Goal: Task Accomplishment & Management: Complete application form

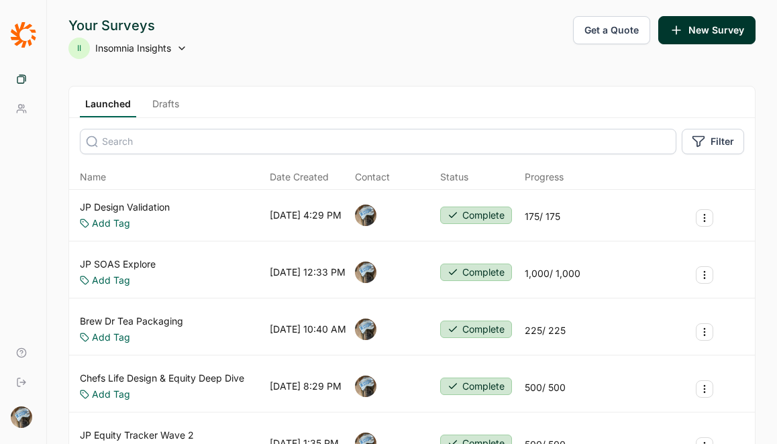
click at [170, 101] on link "Drafts" at bounding box center [166, 107] width 38 height 20
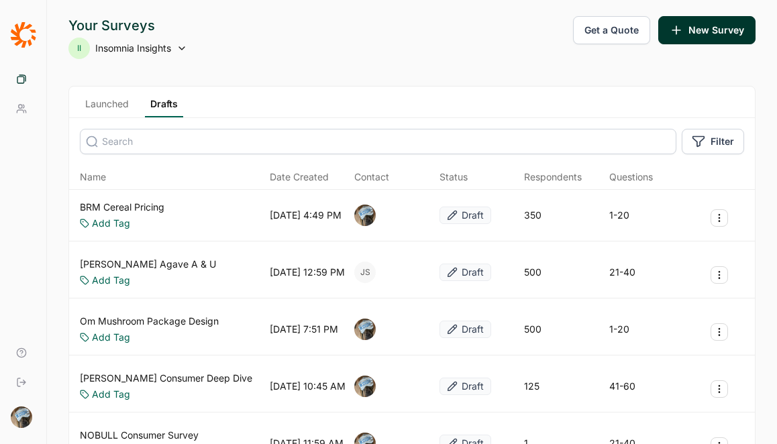
click at [135, 210] on link "BRM Cereal Pricing" at bounding box center [122, 207] width 85 height 13
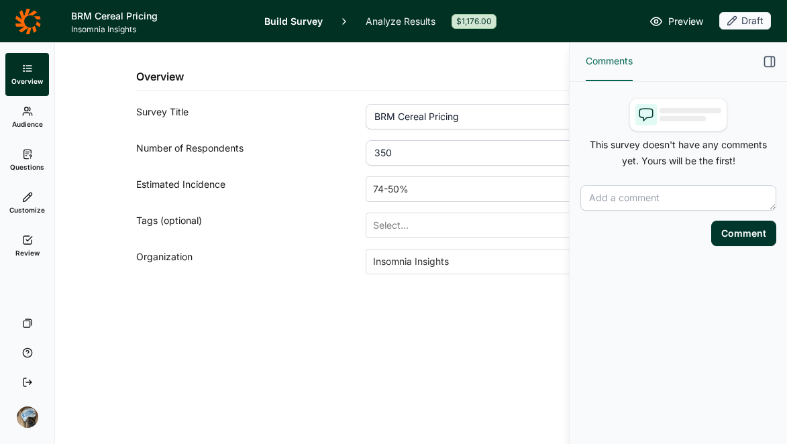
click at [22, 159] on icon at bounding box center [27, 154] width 11 height 11
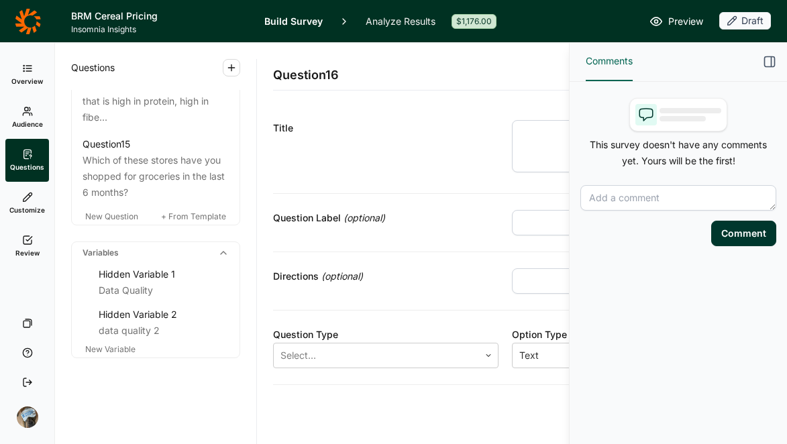
scroll to position [1623, 0]
click at [125, 216] on span "New Question" at bounding box center [111, 216] width 53 height 10
click at [771, 65] on icon "button" at bounding box center [769, 61] width 13 height 13
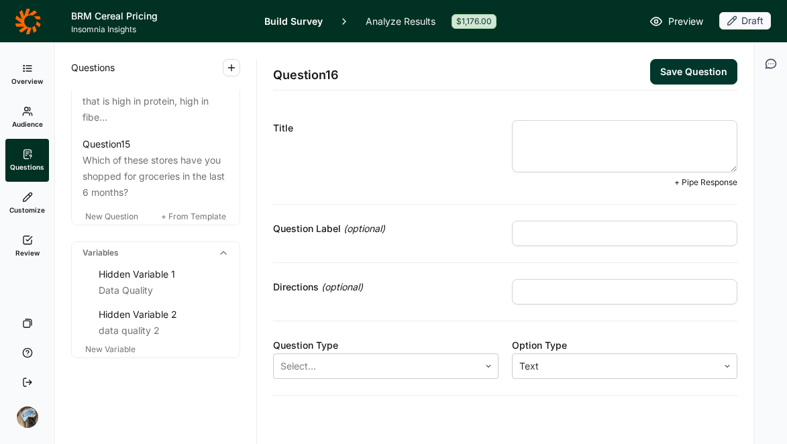
click at [608, 140] on textarea at bounding box center [625, 146] width 226 height 52
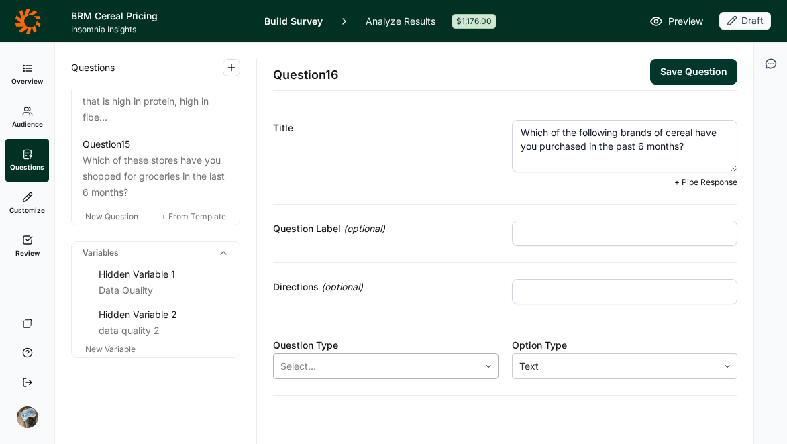
type textarea "Which of the following brands of cereal have you purchased in the past 6 months?"
click at [356, 365] on div at bounding box center [377, 366] width 192 height 19
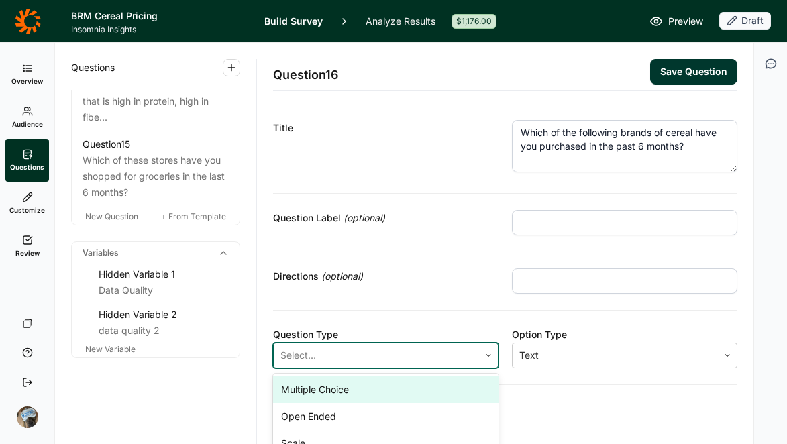
click at [353, 394] on div "Multiple Choice" at bounding box center [386, 390] width 226 height 27
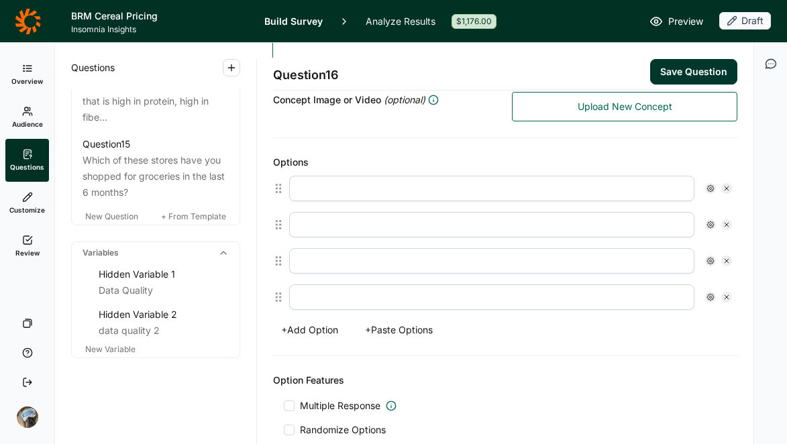
scroll to position [275, 0]
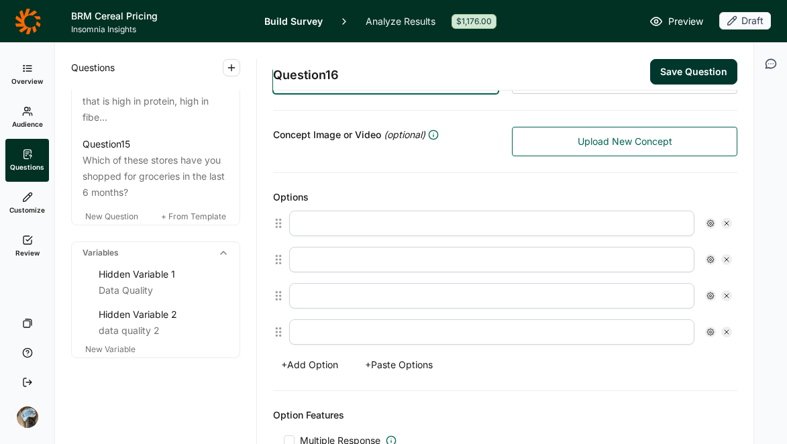
click at [403, 362] on button "+ Paste Options" at bounding box center [399, 365] width 84 height 19
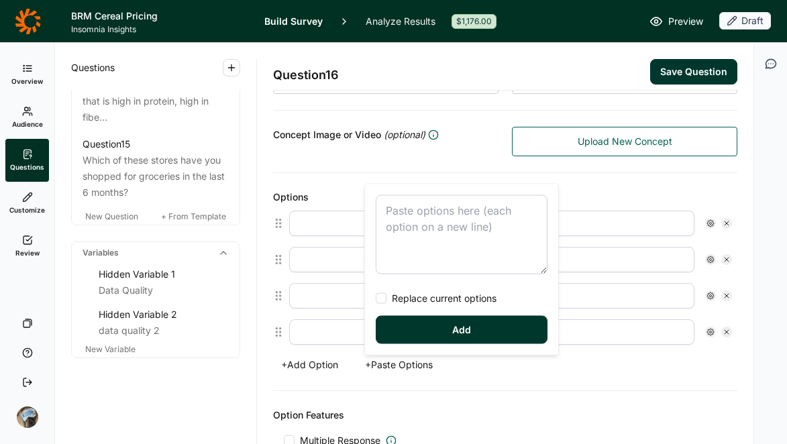
type textarea "[PERSON_NAME]'s Red Mill check_box_outline_blank Kashi check_box_outline_blank …"
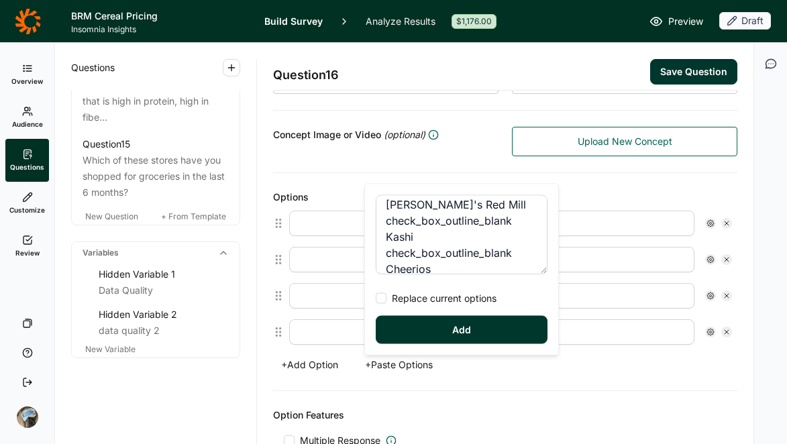
scroll to position [0, 0]
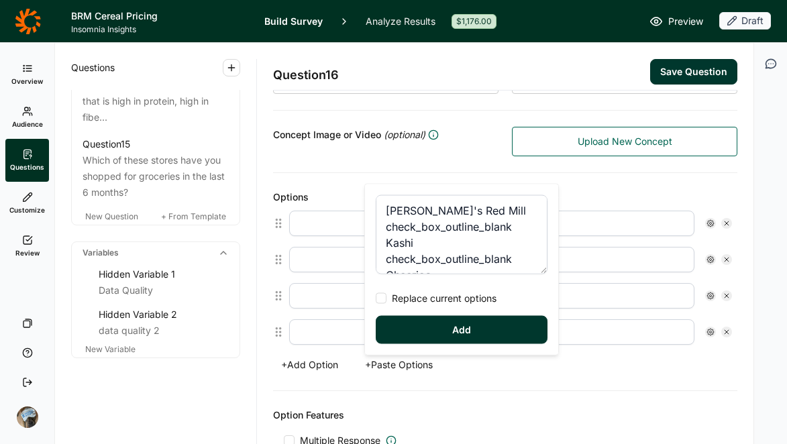
drag, startPoint x: 412, startPoint y: 245, endPoint x: 338, endPoint y: 134, distance: 134.0
click at [338, 134] on div "Question 16 Save Question Title Which of the following brands of cereal have yo…" at bounding box center [505, 212] width 464 height 889
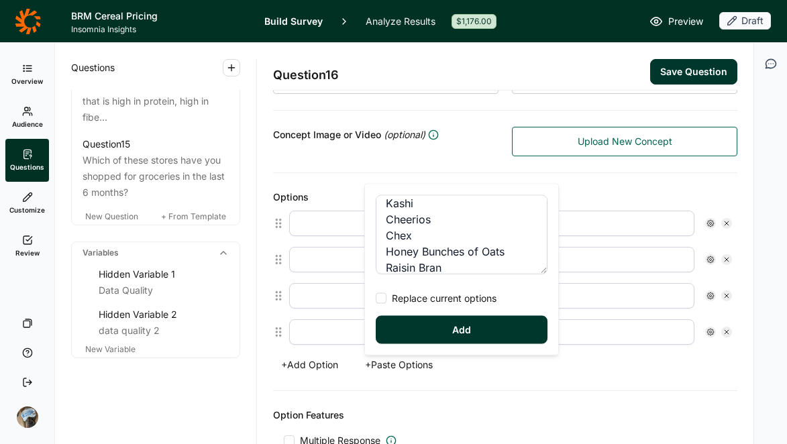
scroll to position [40, 0]
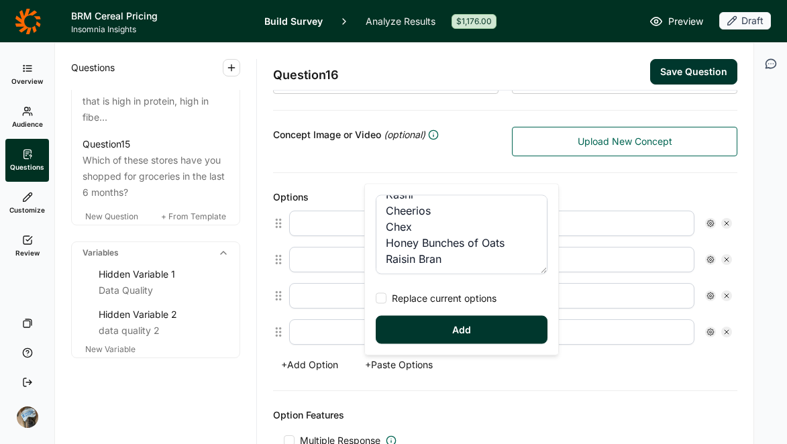
type textarea "Morning Summit"
click at [483, 213] on textarea "Morning Summit" at bounding box center [462, 234] width 172 height 79
drag, startPoint x: 483, startPoint y: 213, endPoint x: 342, endPoint y: 199, distance: 141.7
click at [342, 199] on div "Options + Add Option + Paste Options Morning Summit Replace current options Add" at bounding box center [505, 282] width 464 height 218
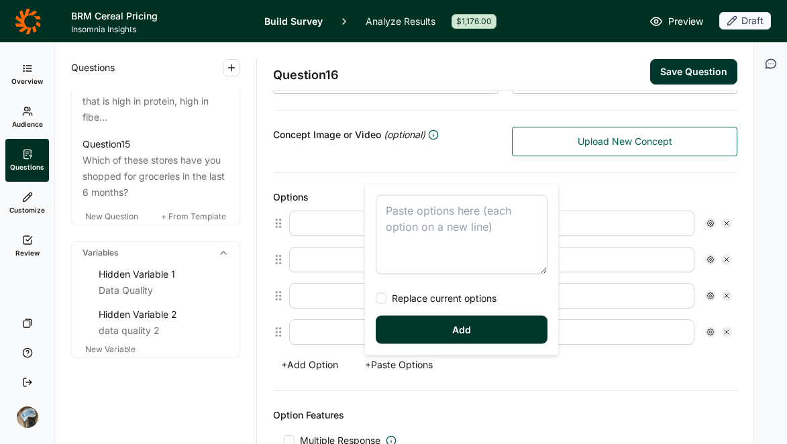
type textarea "Morning Summit [PERSON_NAME] Purely [PERSON_NAME] Natures Path Magic Spoon Ghos…"
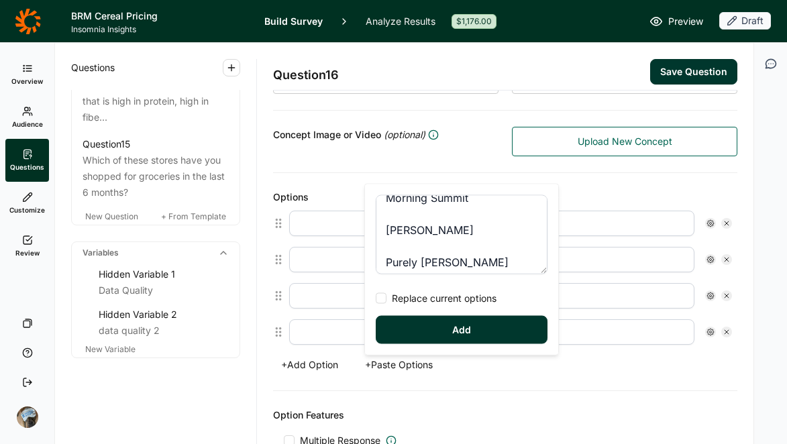
scroll to position [1, 0]
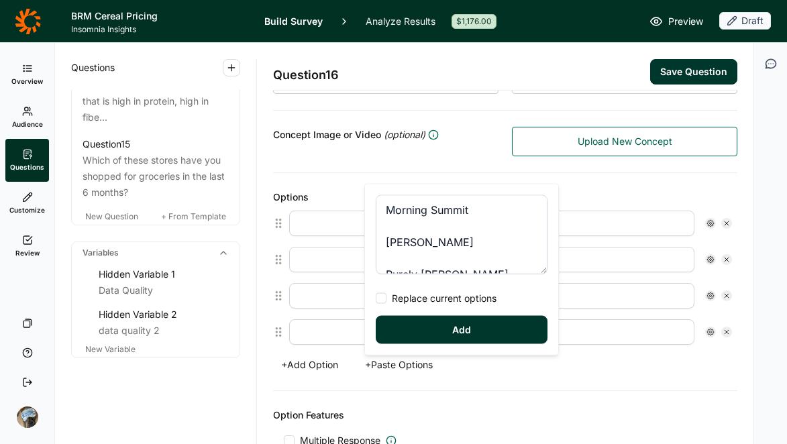
click at [436, 225] on textarea "Morning Summit [PERSON_NAME] Purely [PERSON_NAME] Natures Path Magic Spoon Ghos…" at bounding box center [462, 234] width 172 height 79
click at [435, 296] on span "Replace current options" at bounding box center [442, 298] width 110 height 13
click at [376, 299] on input "Replace current options" at bounding box center [376, 299] width 0 height 0
click at [456, 336] on button "Add" at bounding box center [462, 330] width 172 height 28
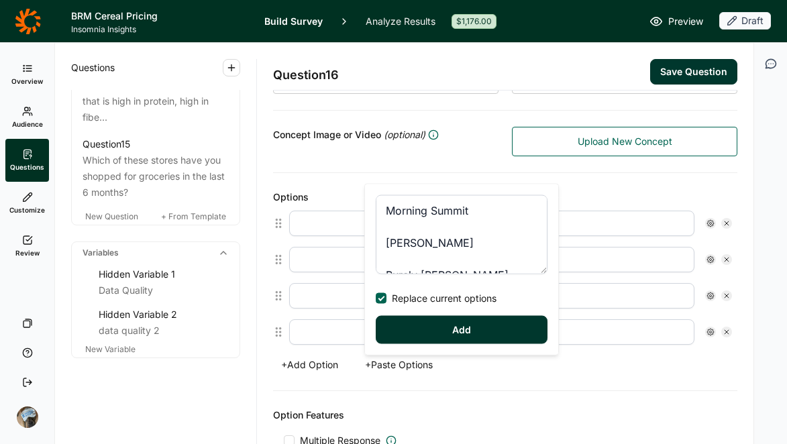
type input "Morning Summit"
type input "[PERSON_NAME]"
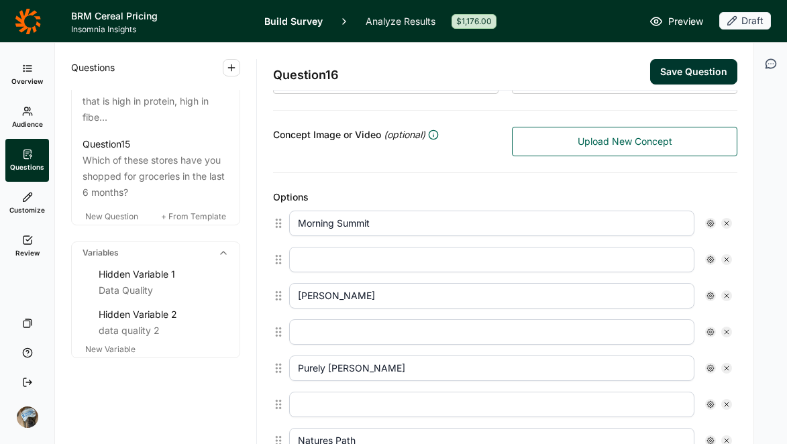
click at [723, 260] on icon at bounding box center [727, 260] width 8 height 8
type input "[PERSON_NAME]"
type input "Purely [PERSON_NAME]"
type input "Natures Path"
type input "Magic Spoon"
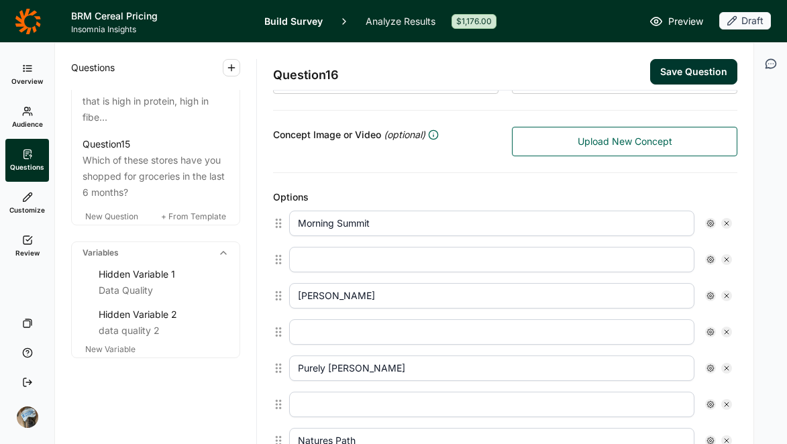
type input "Ghost"
type input "[PERSON_NAME]'s Red Mill"
type input "Kashi"
type input "Cheerios"
type input "Chex"
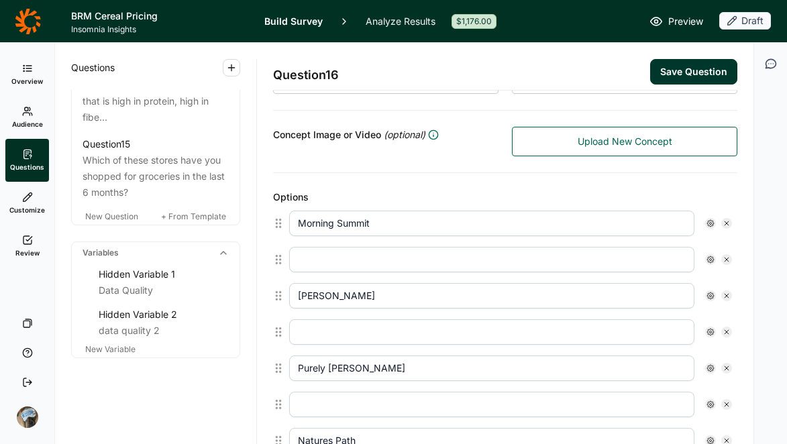
type input "Honey Bunches of Oats"
type input "[PERSON_NAME]"
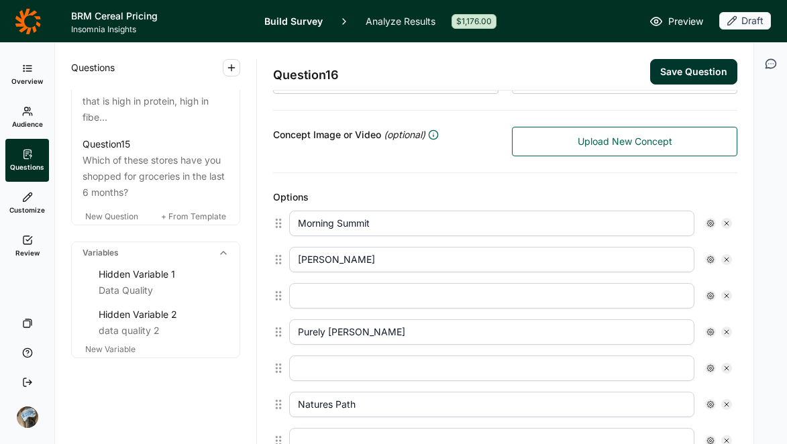
click at [723, 293] on icon at bounding box center [727, 296] width 8 height 8
type input "Purely [PERSON_NAME]"
type input "Natures Path"
type input "Magic Spoon"
type input "Ghost"
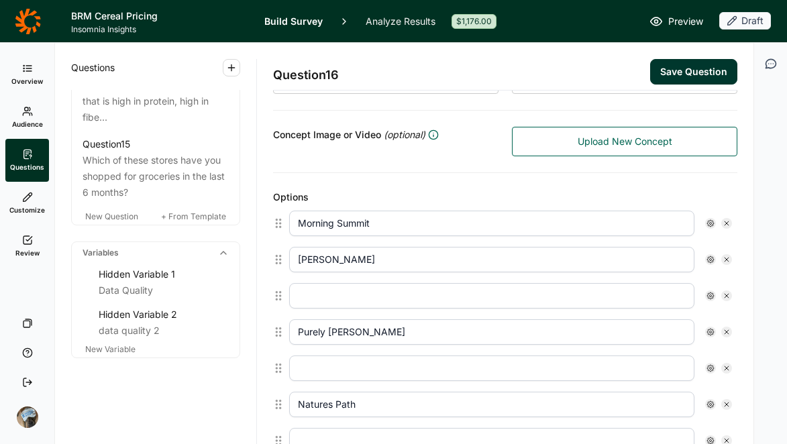
type input "[PERSON_NAME]'s Red Mill"
type input "Kashi"
type input "Cheerios"
type input "Chex"
type input "Honey Bunches of Oats"
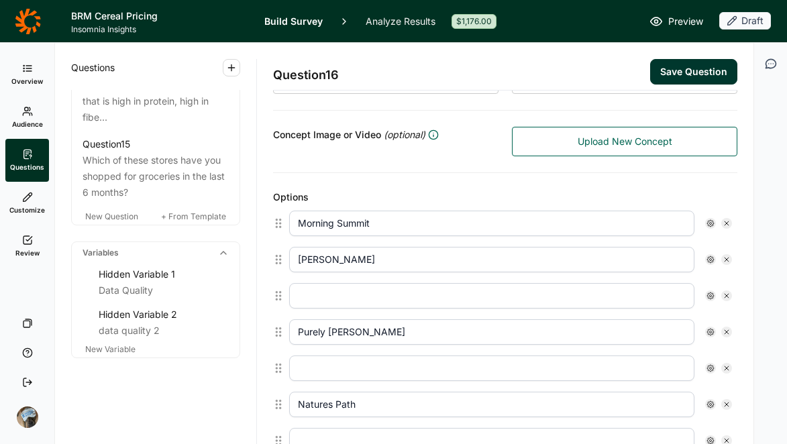
type input "[PERSON_NAME]"
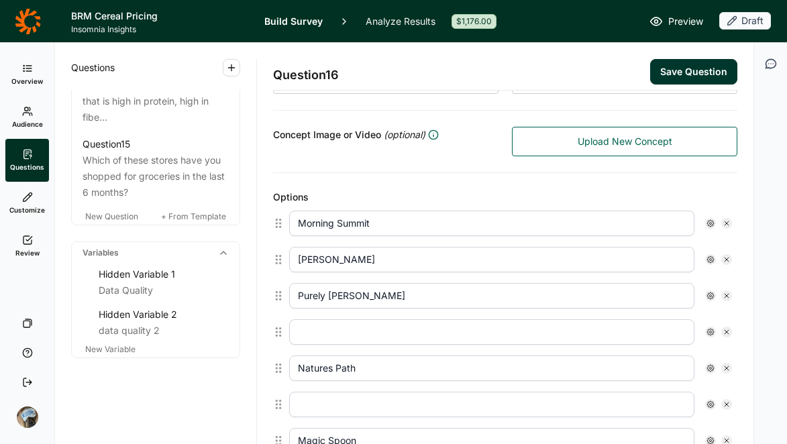
click at [725, 331] on use at bounding box center [727, 332] width 4 height 4
type input "Natures Path"
type input "Magic Spoon"
type input "Ghost"
type input "[PERSON_NAME]'s Red Mill"
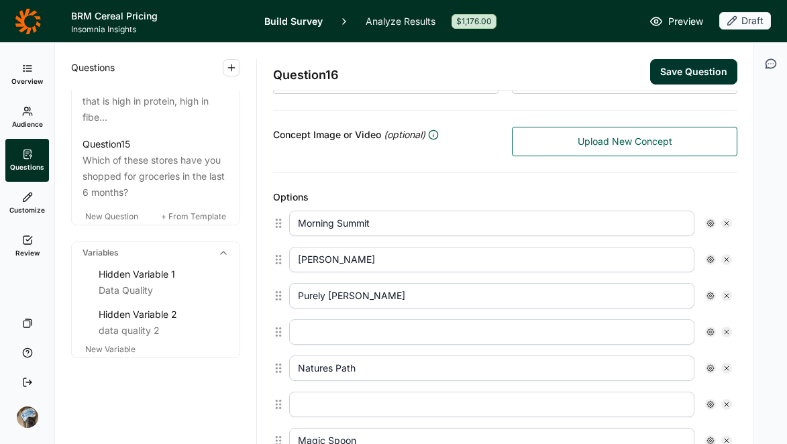
type input "Kashi"
type input "Cheerios"
type input "Chex"
type input "Honey Bunches of Oats"
type input "[PERSON_NAME]"
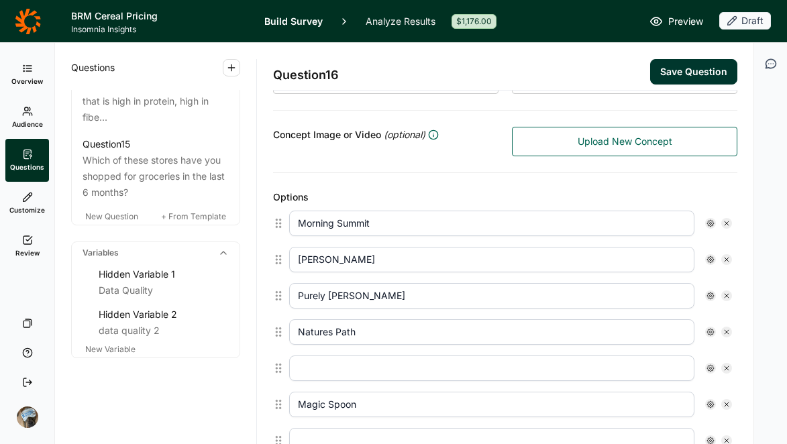
click at [723, 368] on icon at bounding box center [727, 368] width 8 height 8
type input "Magic Spoon"
type input "Ghost"
type input "[PERSON_NAME]'s Red Mill"
type input "Kashi"
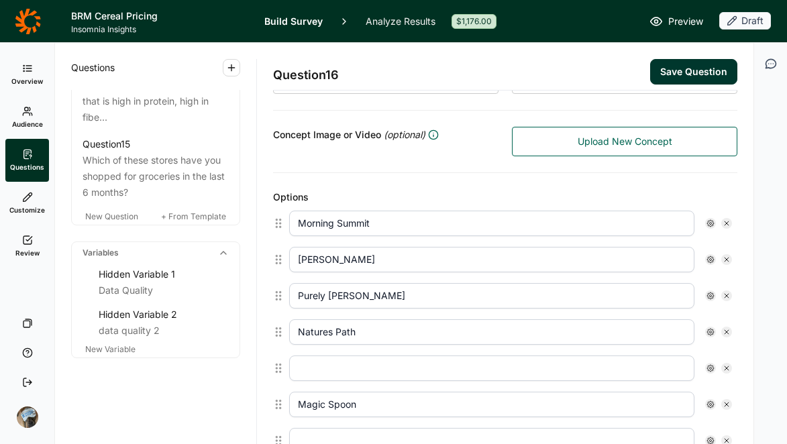
type input "Cheerios"
type input "Chex"
type input "Honey Bunches of Oats"
type input "[PERSON_NAME]"
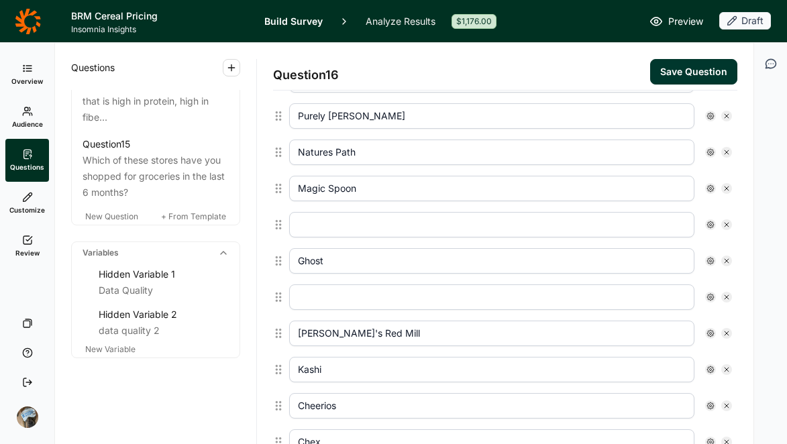
scroll to position [458, 0]
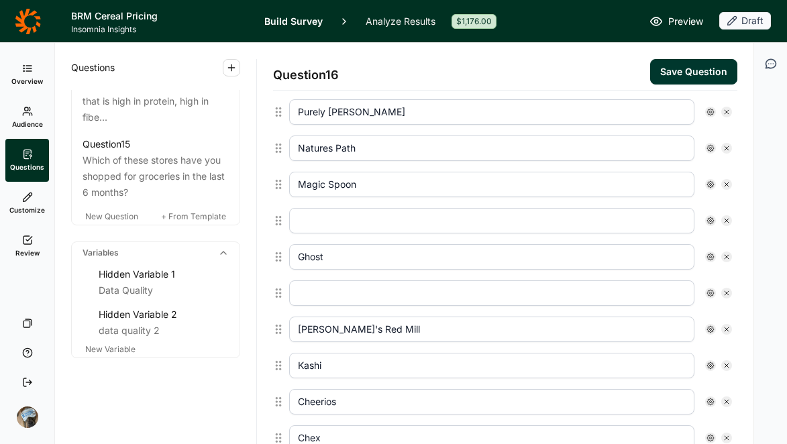
click at [725, 221] on use at bounding box center [727, 221] width 4 height 4
type input "Ghost"
type input "[PERSON_NAME]'s Red Mill"
type input "Kashi"
type input "Cheerios"
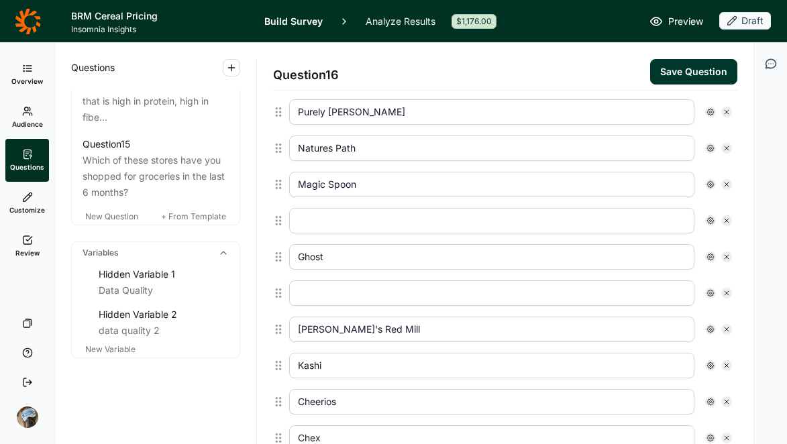
type input "Chex"
type input "Honey Bunches of Oats"
type input "[PERSON_NAME]"
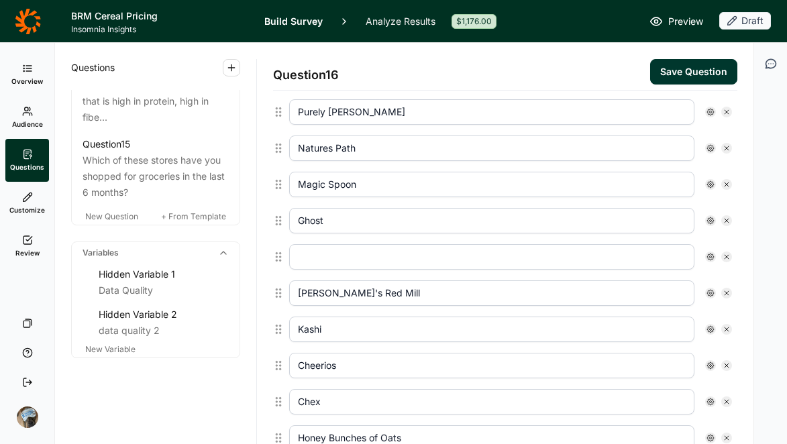
click at [723, 254] on icon at bounding box center [727, 257] width 8 height 8
type input "[PERSON_NAME]'s Red Mill"
type input "Kashi"
type input "Cheerios"
type input "Chex"
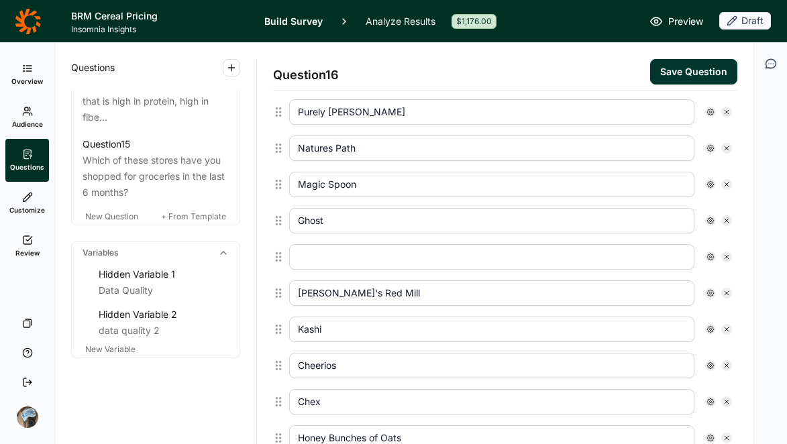
type input "Honey Bunches of Oats"
type input "[PERSON_NAME]"
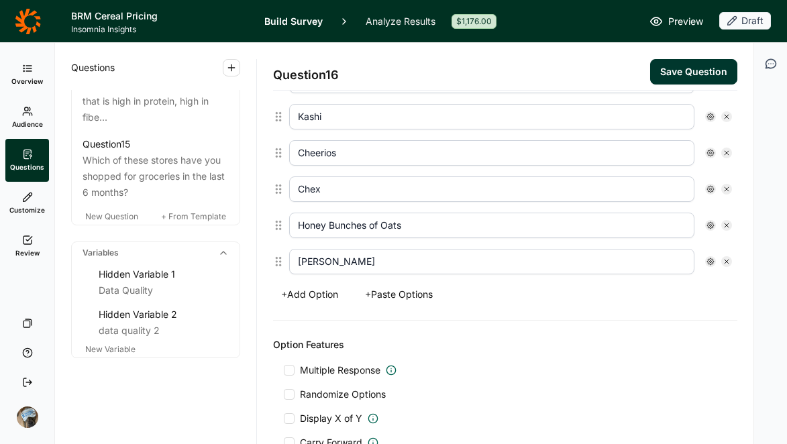
scroll to position [636, 0]
click at [301, 293] on button "+ Add Option" at bounding box center [309, 294] width 73 height 19
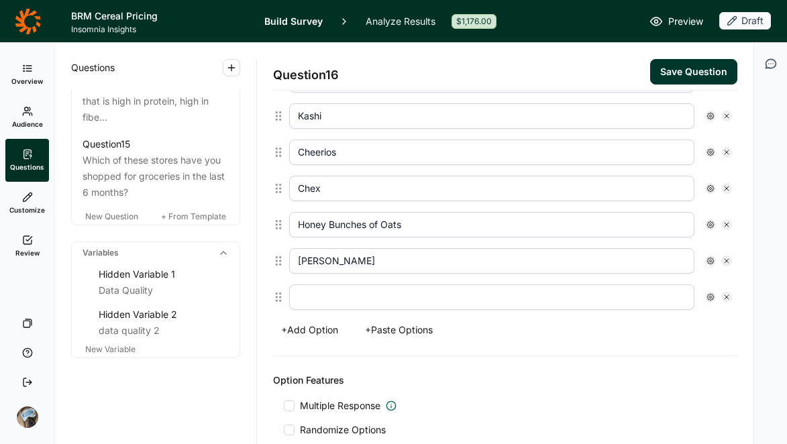
scroll to position [672, 0]
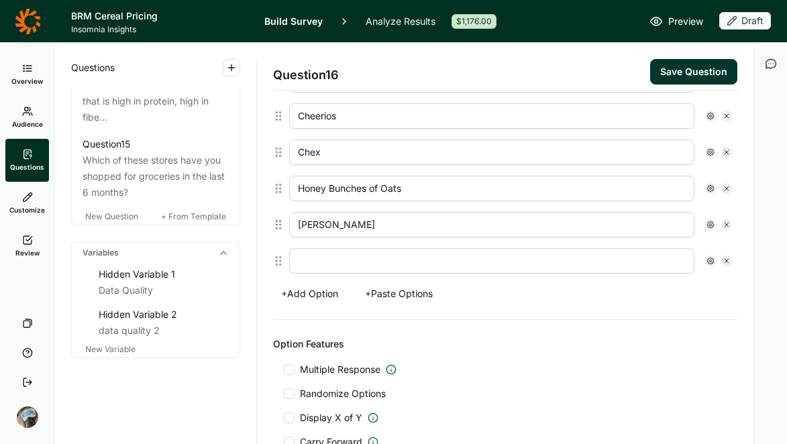
click at [351, 270] on input "text" at bounding box center [491, 261] width 405 height 26
type input "None of the Above"
click at [336, 370] on span "Multiple Response" at bounding box center [340, 369] width 81 height 13
click at [284, 370] on input "Multiple Response" at bounding box center [284, 370] width 0 height 0
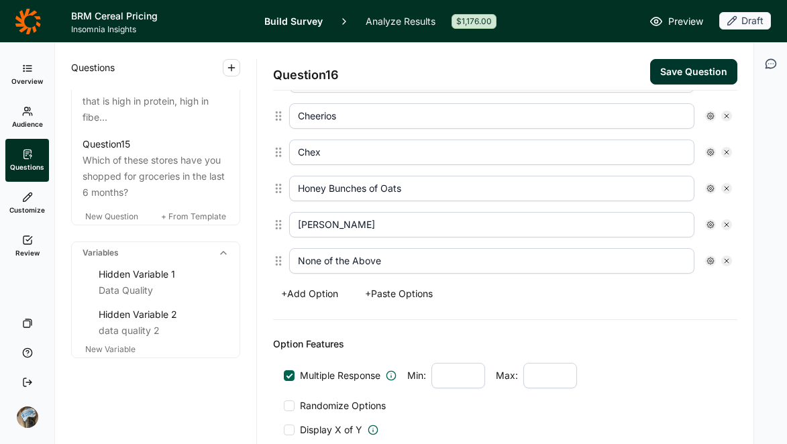
click at [324, 404] on span "Randomize Options" at bounding box center [340, 405] width 91 height 13
click at [284, 406] on input "Randomize Options" at bounding box center [284, 406] width 0 height 0
click at [707, 262] on use at bounding box center [710, 261] width 7 height 7
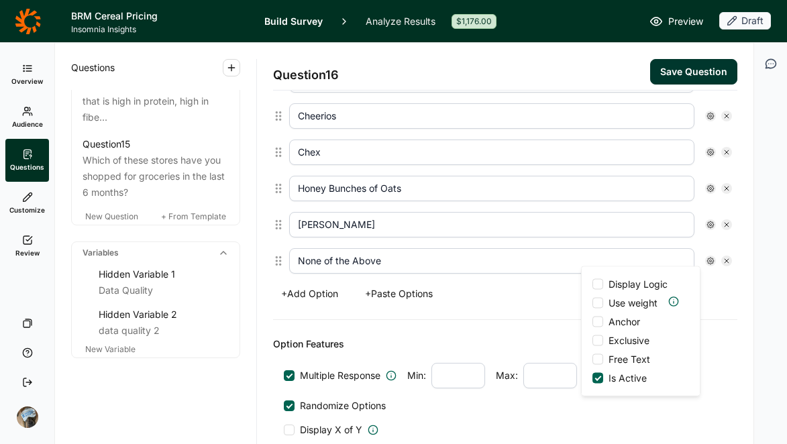
click at [620, 317] on span "Anchor" at bounding box center [621, 321] width 37 height 13
click at [593, 322] on input "Anchor" at bounding box center [593, 322] width 0 height 0
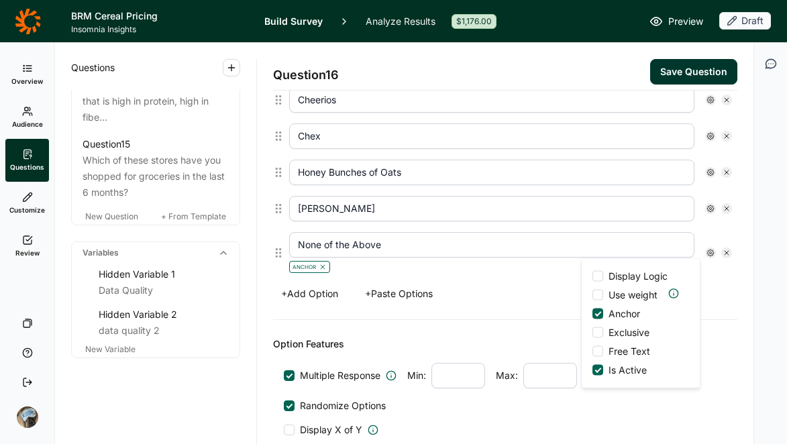
click at [620, 334] on span "Exclusive" at bounding box center [626, 332] width 46 height 13
click at [593, 333] on input "Exclusive" at bounding box center [593, 333] width 0 height 0
click at [689, 309] on div "Display Logic Use weight Anchor Exclusive Free Text Is Active" at bounding box center [641, 323] width 118 height 129
click at [711, 300] on div "+ Add Option + Paste Options" at bounding box center [505, 294] width 464 height 19
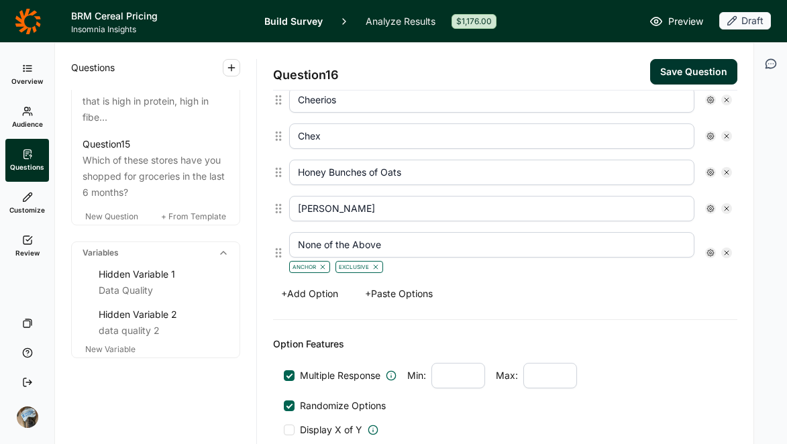
click at [677, 74] on button "Save Question" at bounding box center [693, 72] width 87 height 26
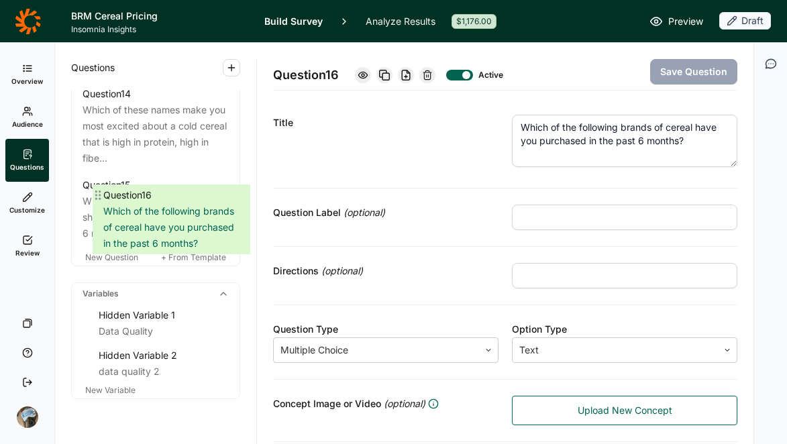
scroll to position [1593, 0]
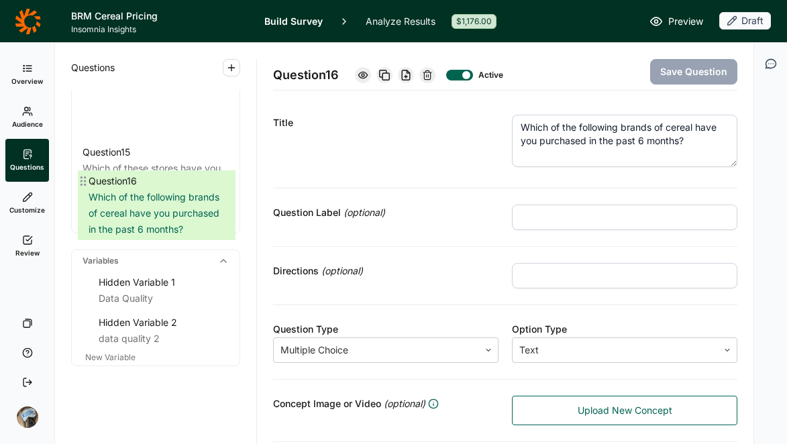
drag, startPoint x: 79, startPoint y: 223, endPoint x: 88, endPoint y: 183, distance: 41.4
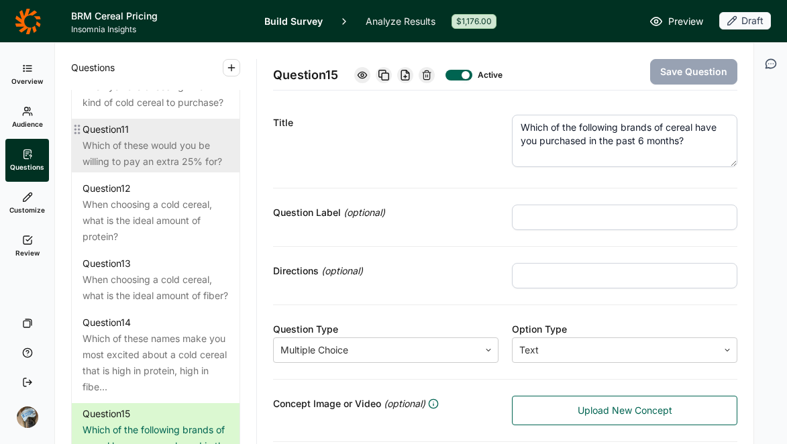
scroll to position [1234, 0]
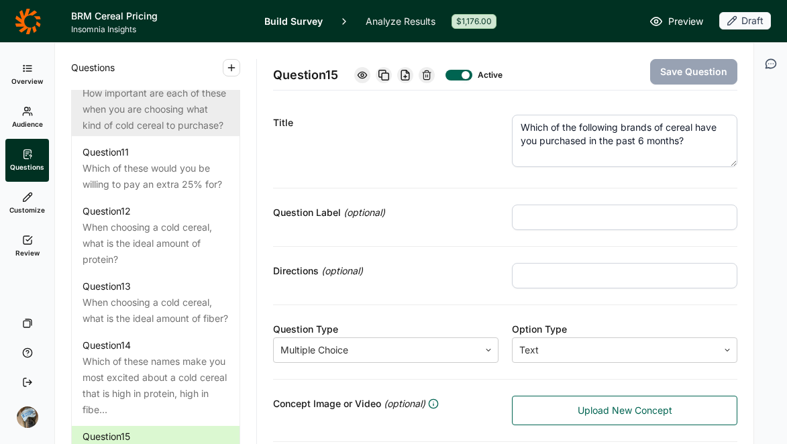
click at [164, 134] on div "How important are each of these when you are choosing what kind of cold cereal …" at bounding box center [156, 109] width 146 height 48
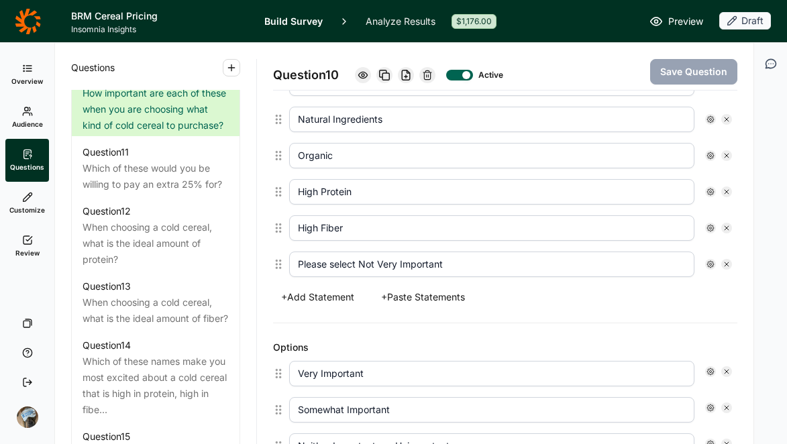
scroll to position [424, 0]
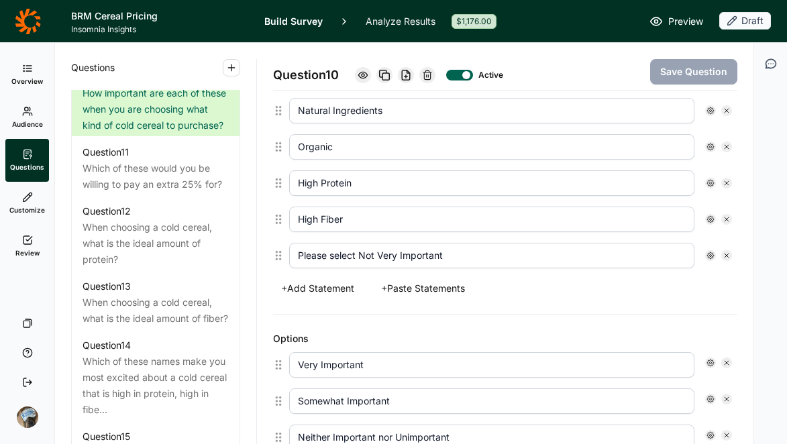
click at [315, 291] on button "+ Add Statement" at bounding box center [317, 288] width 89 height 19
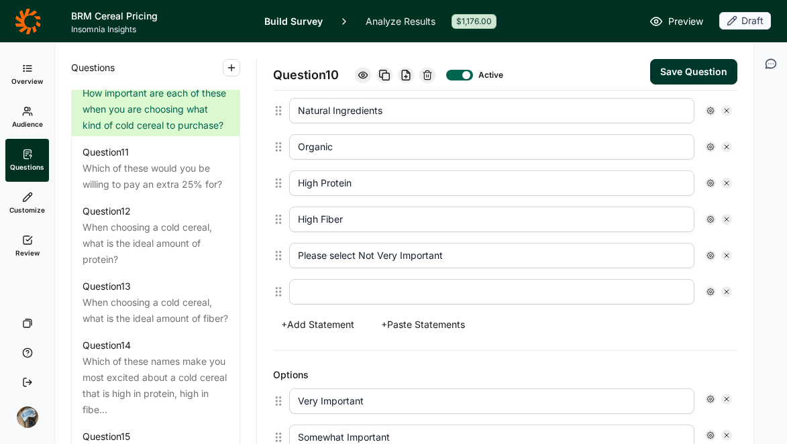
click at [322, 291] on input "text" at bounding box center [491, 292] width 405 height 26
type input "Gluten Free"
click at [554, 331] on div "+ Add Statement + Paste Statements" at bounding box center [505, 324] width 464 height 19
click at [669, 83] on button "Save Question" at bounding box center [693, 72] width 87 height 26
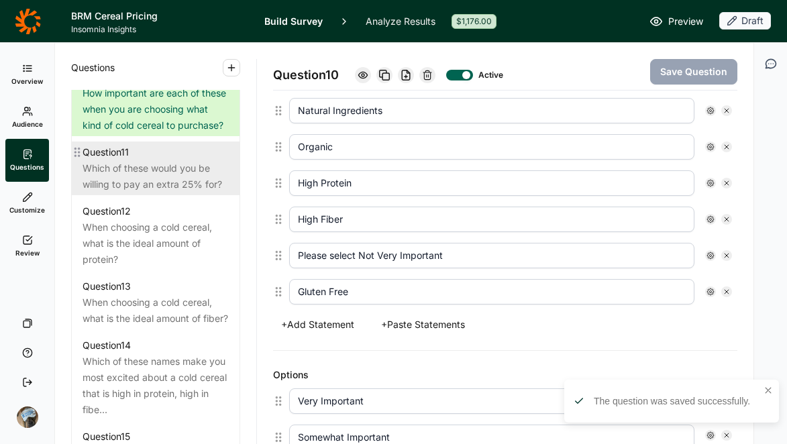
click at [129, 193] on div "Which of these would you be willing to pay an extra 25% for?" at bounding box center [156, 176] width 146 height 32
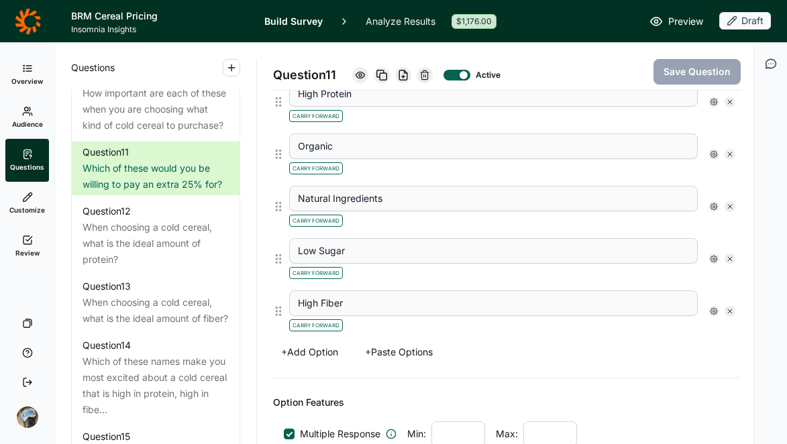
scroll to position [397, 0]
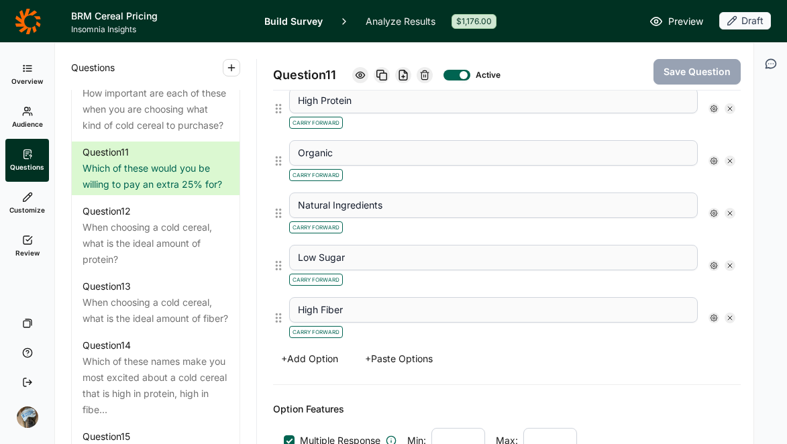
click at [322, 356] on button "+ Add Option" at bounding box center [309, 359] width 73 height 19
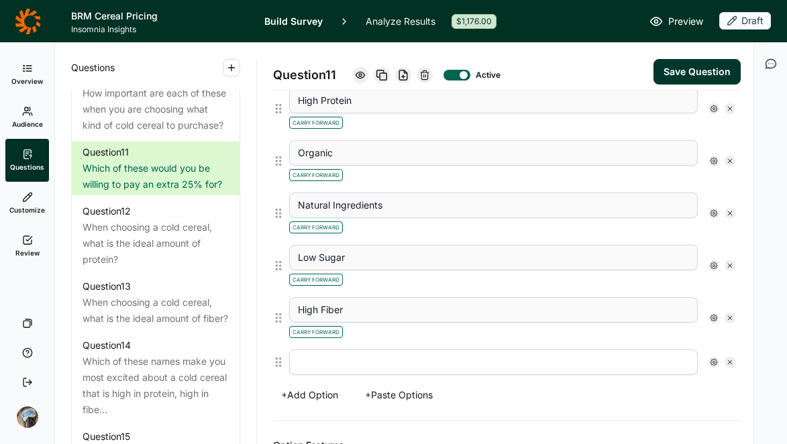
click at [335, 360] on input "text" at bounding box center [493, 363] width 409 height 26
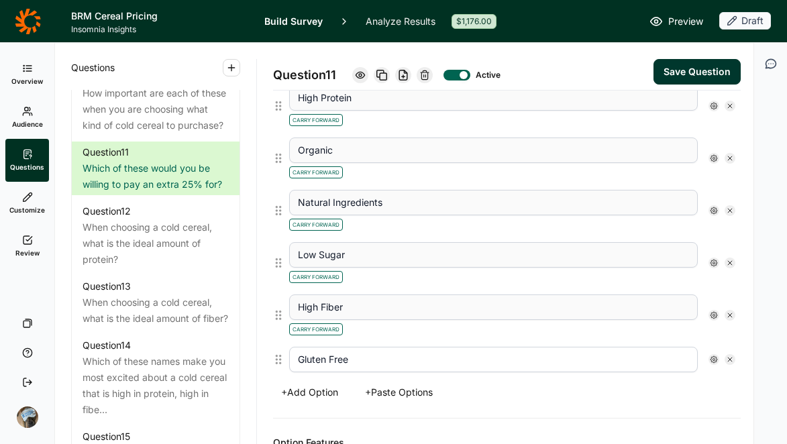
type input "Gluten Free"
click at [674, 67] on button "Save Question" at bounding box center [697, 72] width 87 height 26
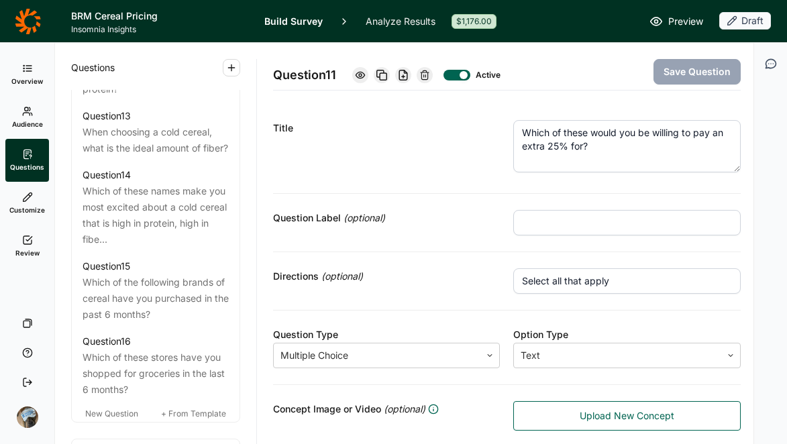
scroll to position [1466, 0]
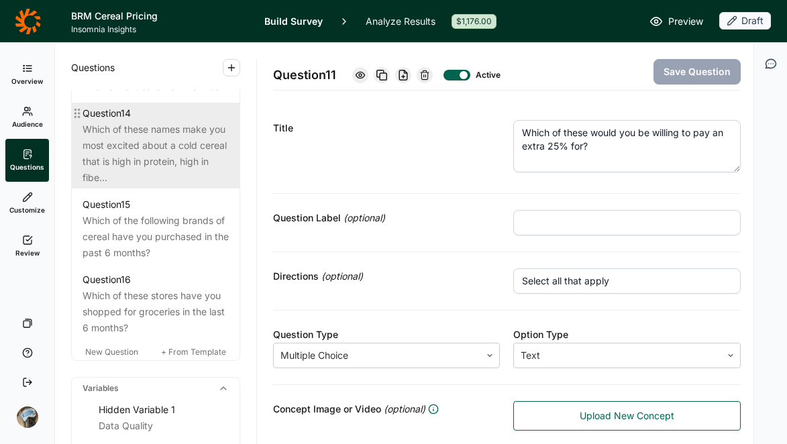
click at [143, 186] on div "Which of these names make you most excited about a cold cereal that is high in …" at bounding box center [156, 153] width 146 height 64
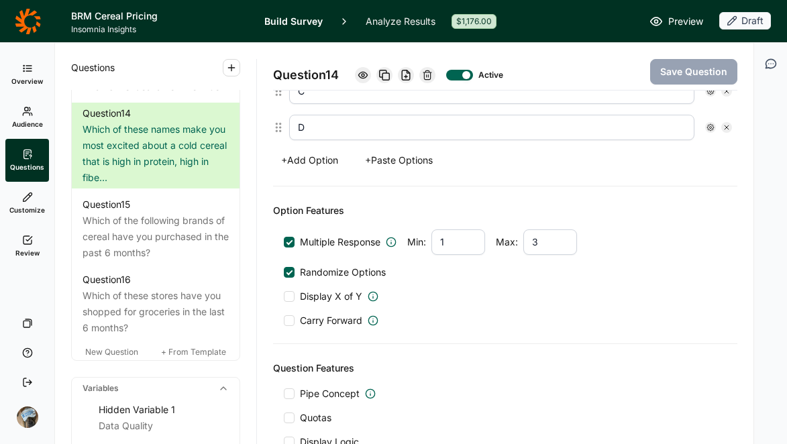
scroll to position [397, 0]
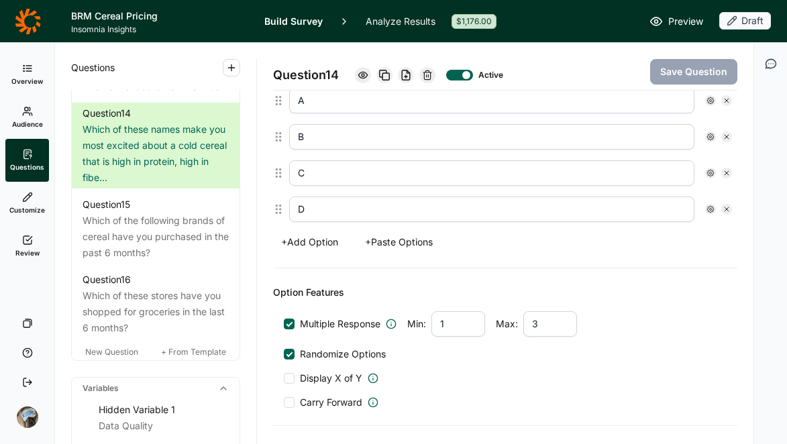
click at [414, 242] on button "+ Paste Options" at bounding box center [399, 242] width 84 height 19
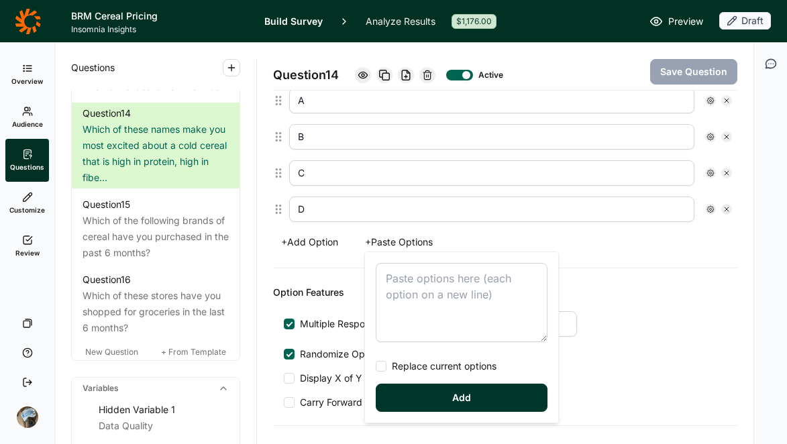
click at [406, 286] on textarea at bounding box center [462, 302] width 172 height 79
type textarea "Golden Oat Crunch Cluster & Crunch Harvest Blend Oat Bliss Protein Crunch Oatfu…"
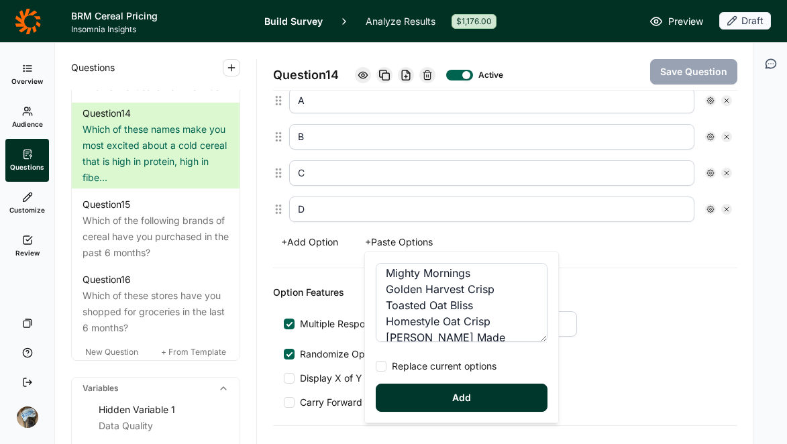
scroll to position [129, 0]
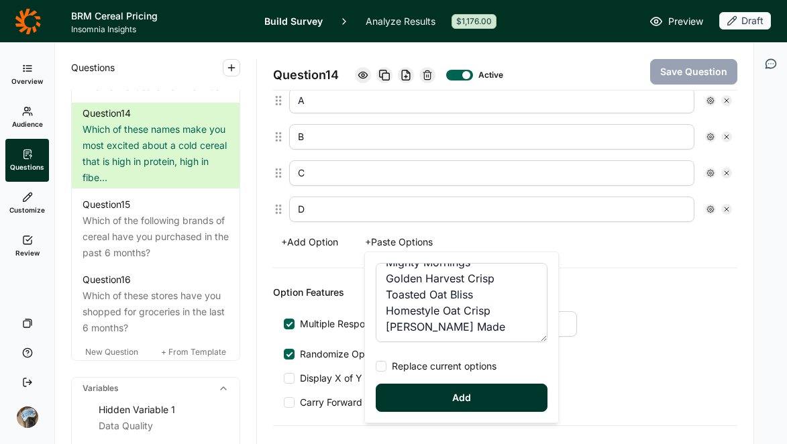
click at [434, 366] on span "Replace current options" at bounding box center [442, 366] width 110 height 13
click at [376, 366] on input "Replace current options" at bounding box center [376, 366] width 0 height 0
click at [442, 398] on button "Add" at bounding box center [462, 398] width 172 height 28
type input "Golden Oat Crunch"
type input "Cluster & Crunch"
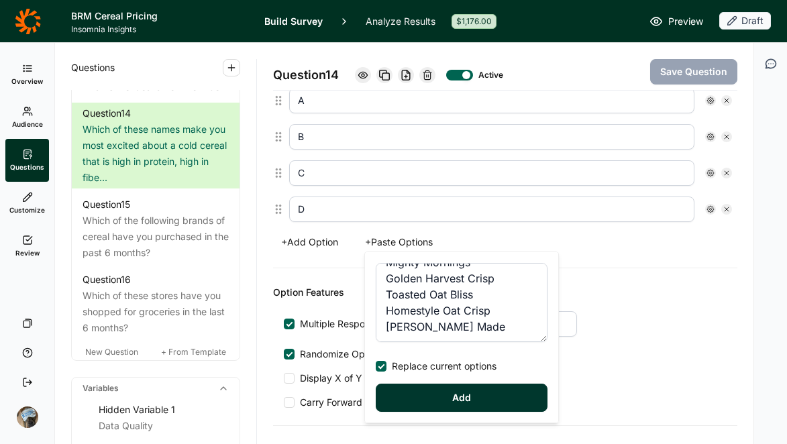
type input "Harvest Blend"
type input "Oat Bliss Protein Crunch"
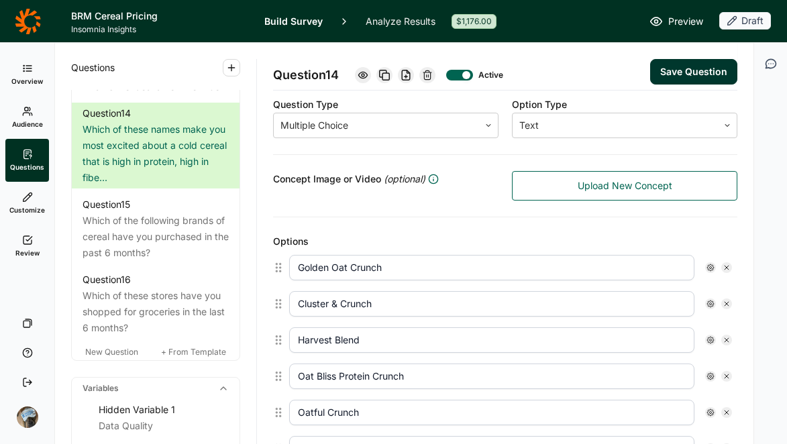
scroll to position [150, 0]
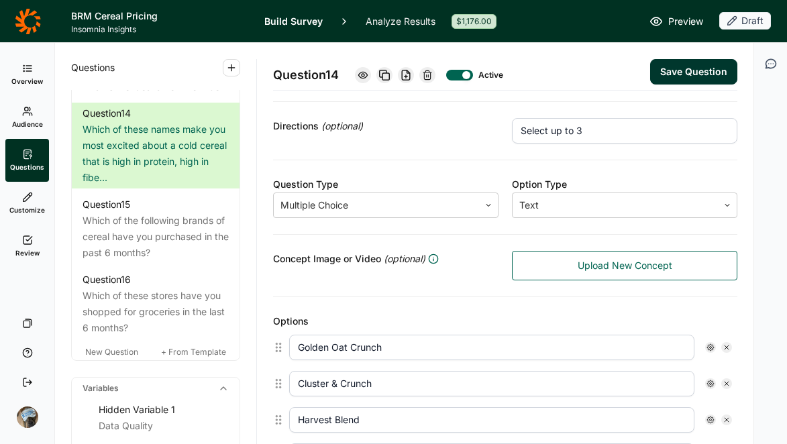
click at [685, 65] on button "Save Question" at bounding box center [693, 72] width 87 height 26
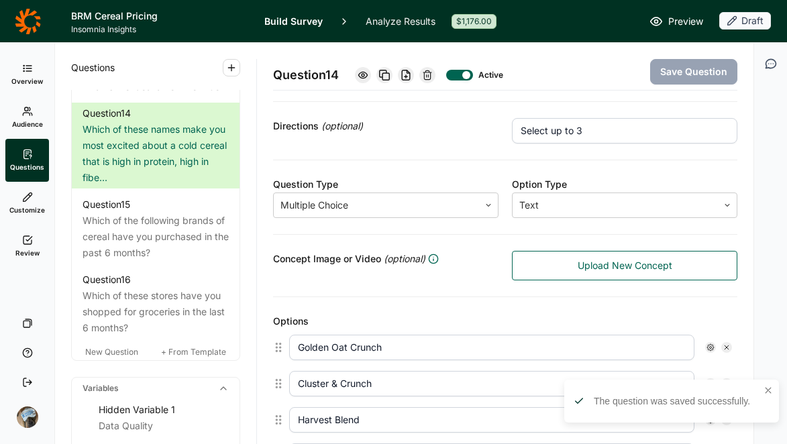
click at [771, 336] on div at bounding box center [771, 264] width 34 height 444
click at [27, 237] on icon at bounding box center [27, 240] width 11 height 11
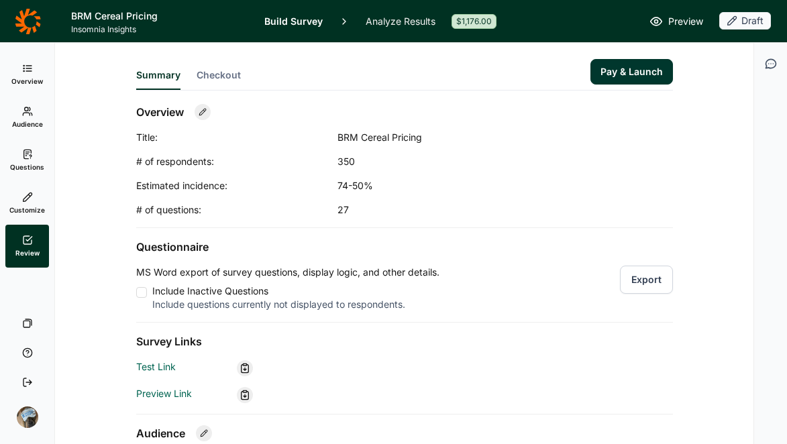
click at [651, 282] on button "Export" at bounding box center [646, 280] width 53 height 28
click at [23, 153] on icon at bounding box center [27, 154] width 11 height 11
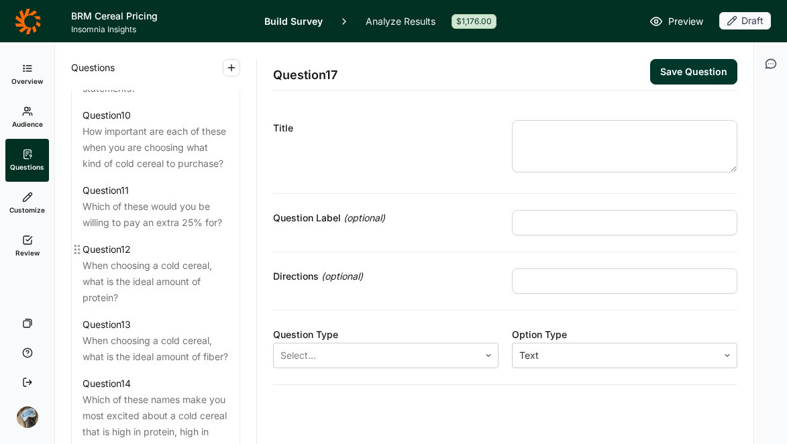
scroll to position [1173, 0]
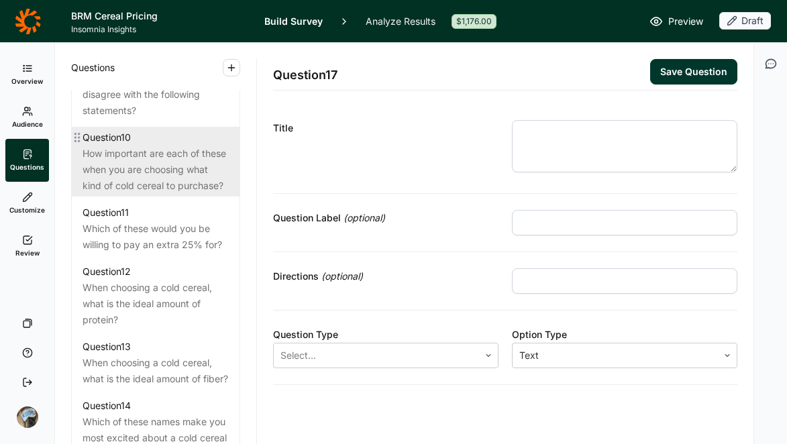
click at [175, 194] on div "How important are each of these when you are choosing what kind of cold cereal …" at bounding box center [156, 170] width 146 height 48
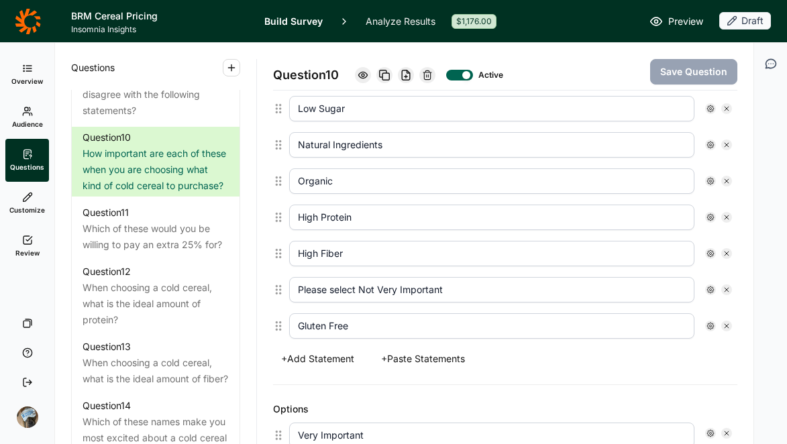
scroll to position [389, 0]
click at [336, 359] on button "+ Add Statement" at bounding box center [317, 359] width 89 height 19
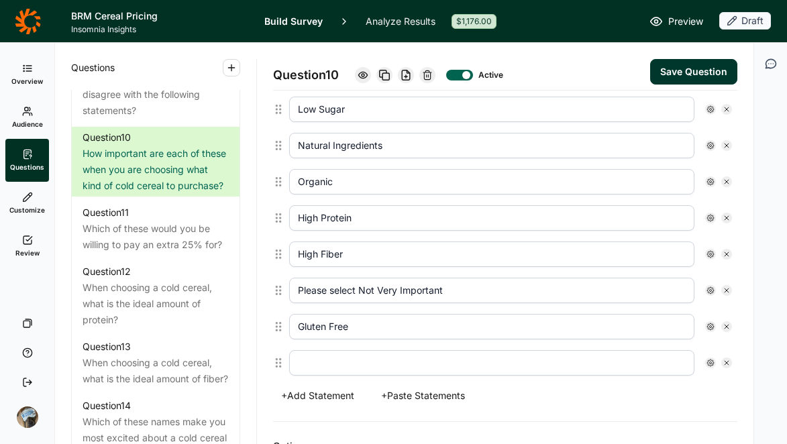
click at [340, 371] on input "text" at bounding box center [491, 363] width 405 height 26
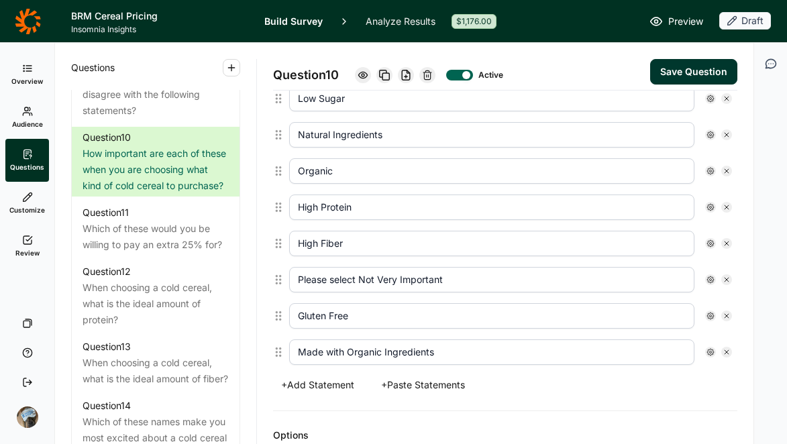
scroll to position [397, 0]
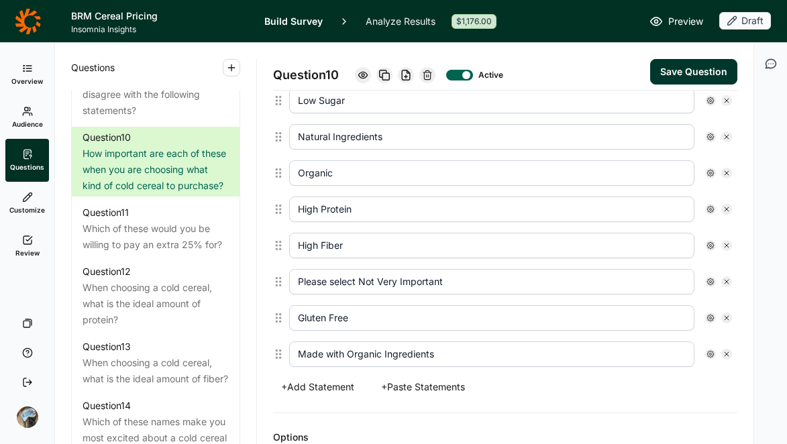
drag, startPoint x: 445, startPoint y: 360, endPoint x: 384, endPoint y: 356, distance: 61.2
click at [384, 356] on input "Made with Organic Ingredients" at bounding box center [491, 355] width 405 height 26
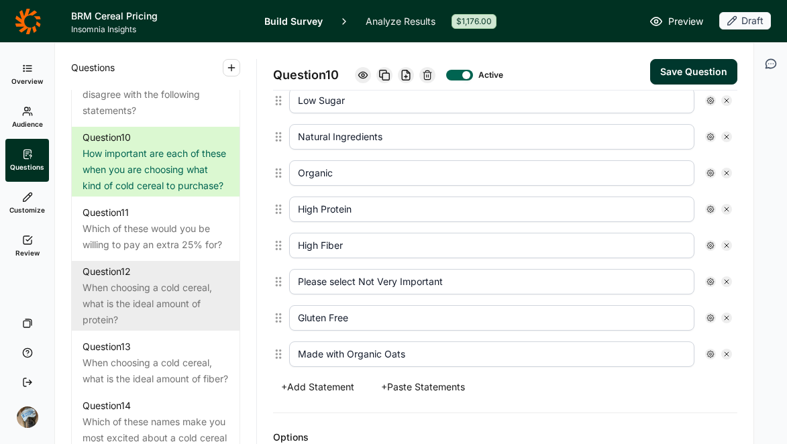
drag, startPoint x: 433, startPoint y: 352, endPoint x: 217, endPoint y: 341, distance: 216.4
click at [217, 341] on div "Questions Demographics Demographic 1 What is your gender? Demographic 2 What is…" at bounding box center [404, 243] width 699 height 401
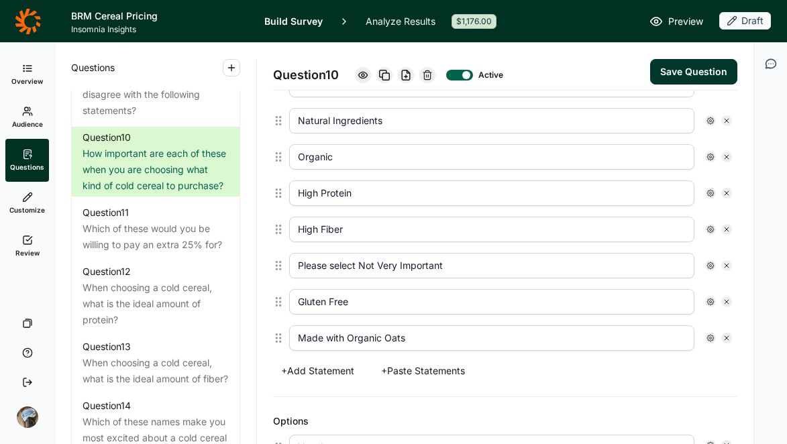
scroll to position [387, 0]
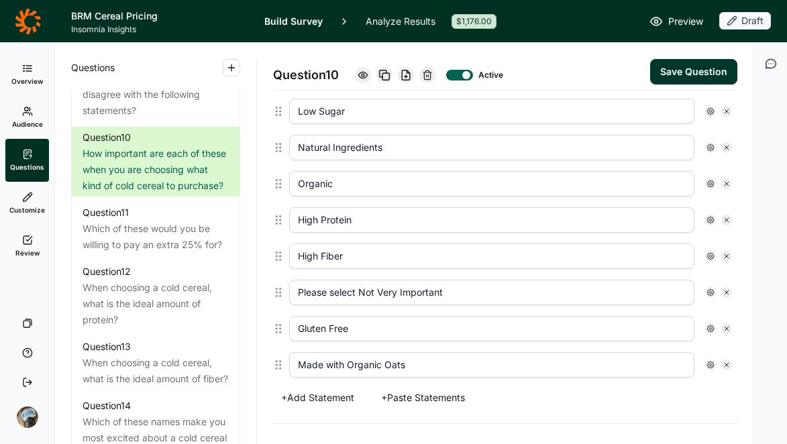
type input "Made with Organic Oats"
click at [669, 75] on button "Save Question" at bounding box center [693, 72] width 87 height 26
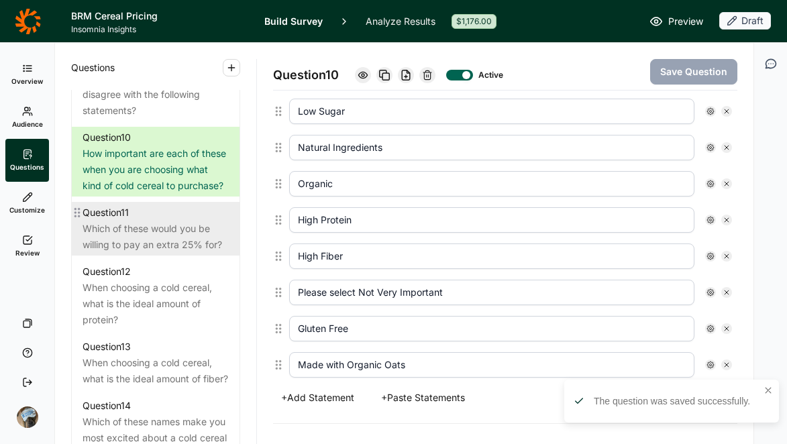
click at [148, 253] on div "Which of these would you be willing to pay an extra 25% for?" at bounding box center [156, 237] width 146 height 32
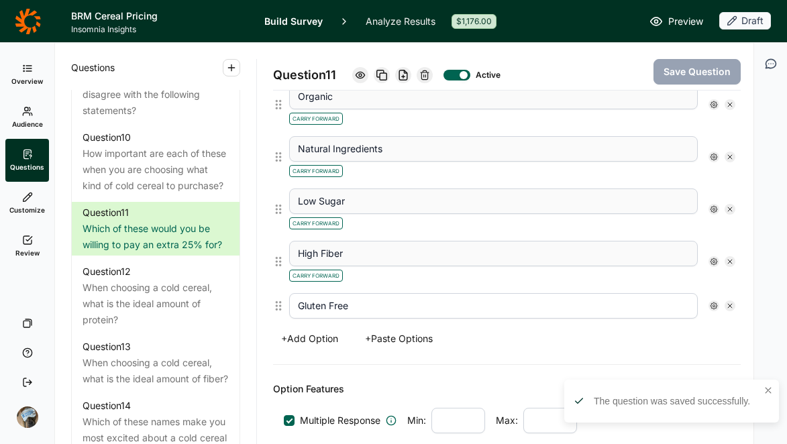
click at [322, 340] on button "+ Add Option" at bounding box center [309, 339] width 73 height 19
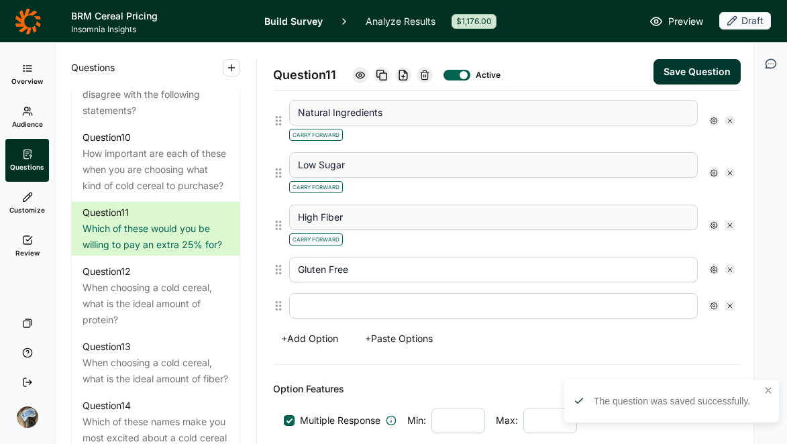
click at [336, 309] on input "text" at bounding box center [493, 306] width 409 height 26
paste input "Made with Organic Oats"
type input "Made with Organic Oats"
click at [463, 362] on div "Options High Protein Carry Forward Organic Carry Forward Natural Ingredients Ca…" at bounding box center [507, 161] width 468 height 407
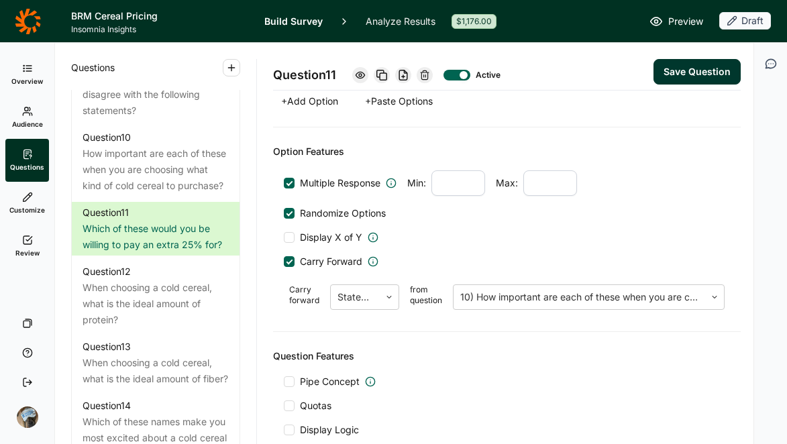
scroll to position [732, 0]
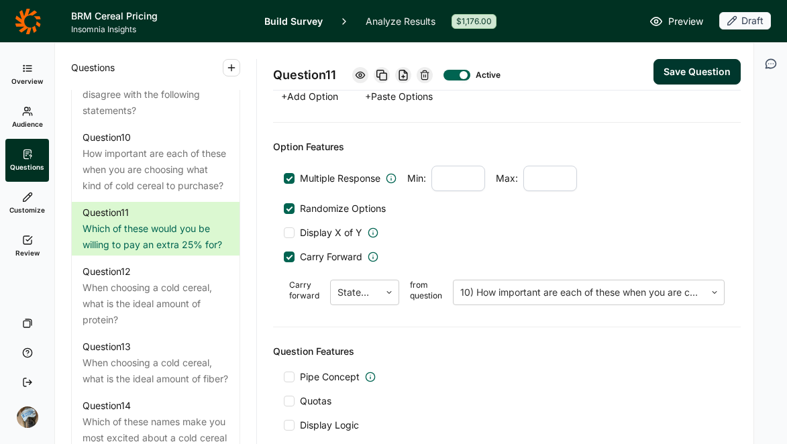
click at [687, 74] on button "Save Question" at bounding box center [697, 72] width 87 height 26
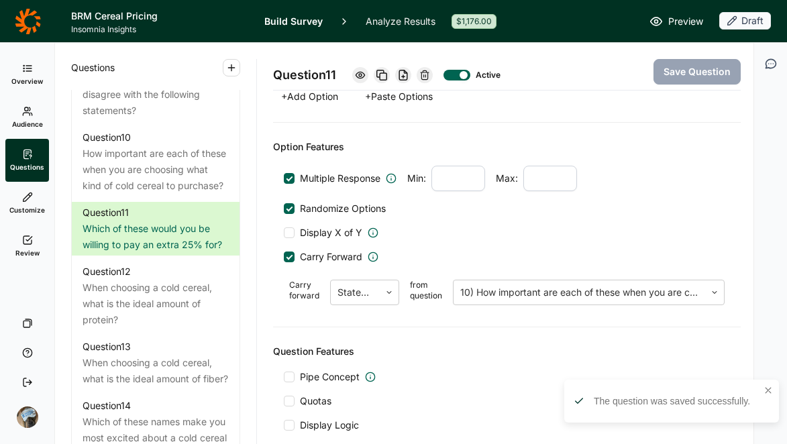
click at [23, 76] on link "Overview" at bounding box center [27, 74] width 44 height 43
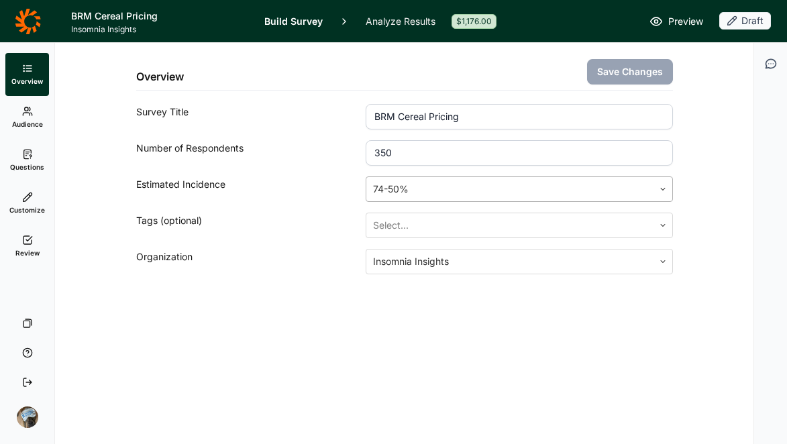
click at [450, 197] on div at bounding box center [509, 189] width 273 height 19
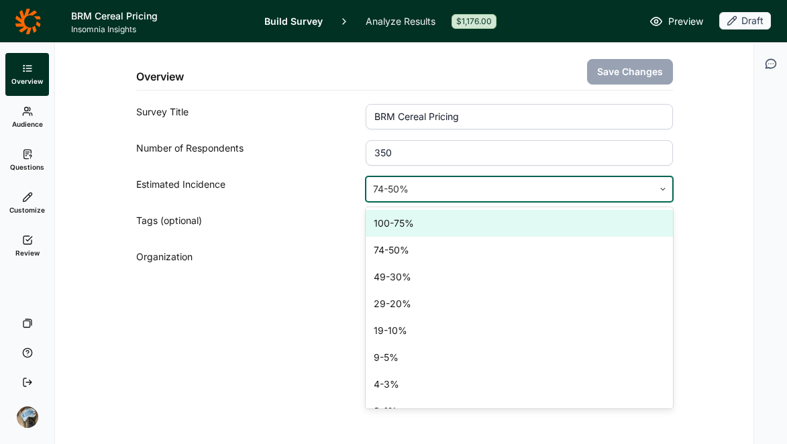
click at [322, 244] on div "Overview Save Changes Survey Title BRM Cereal Pricing Number of Respondents 350…" at bounding box center [404, 159] width 537 height 232
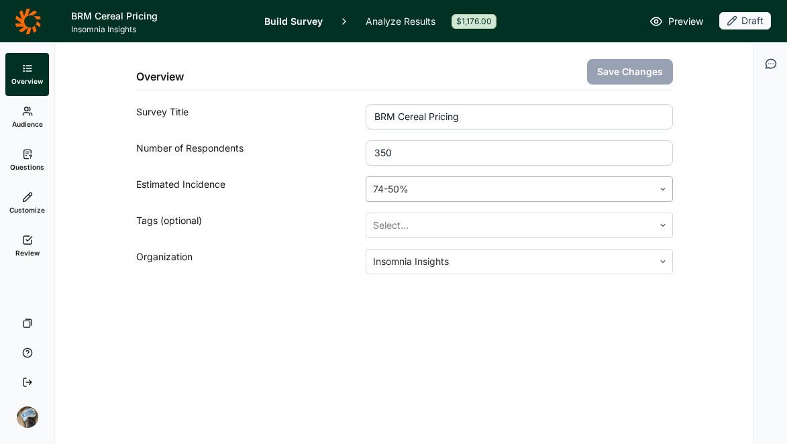
click at [411, 193] on div at bounding box center [509, 189] width 273 height 19
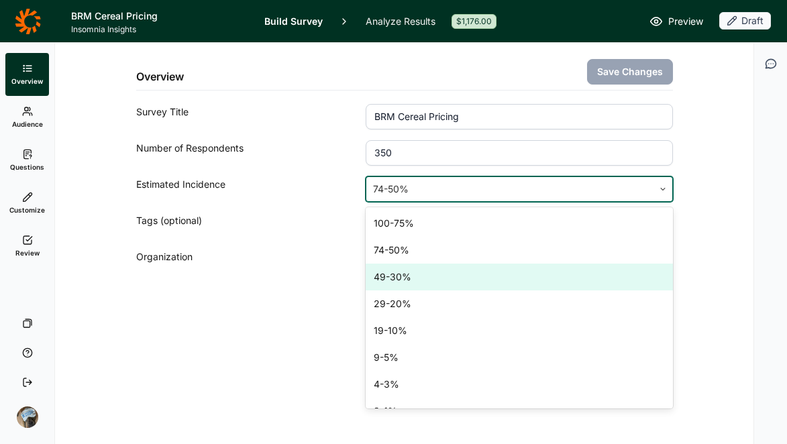
click at [405, 274] on div "49-30%" at bounding box center [519, 277] width 307 height 27
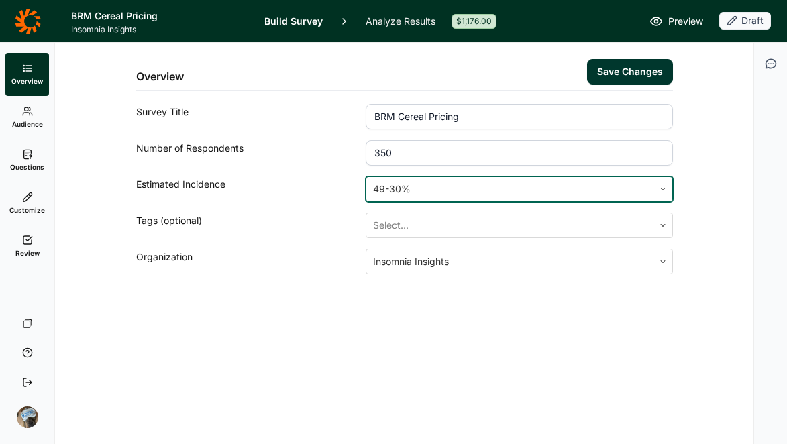
click at [615, 64] on button "Save Changes" at bounding box center [630, 72] width 86 height 26
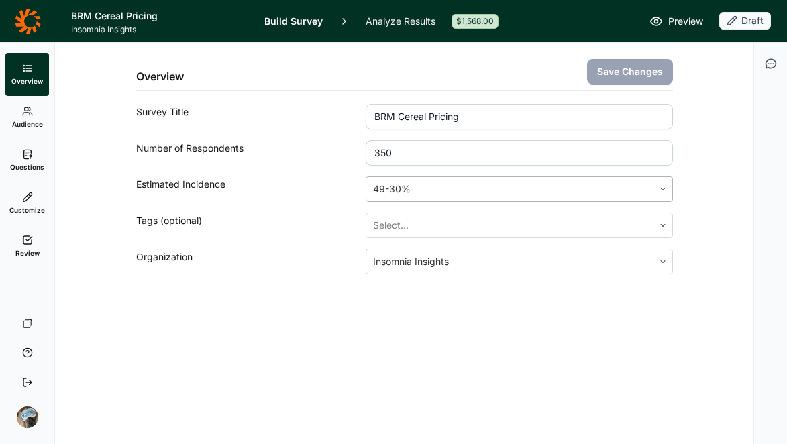
click at [411, 193] on div at bounding box center [509, 189] width 273 height 19
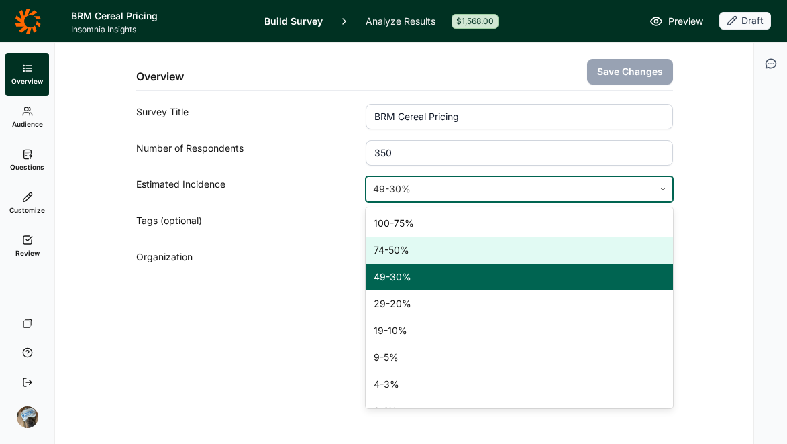
click at [410, 256] on div "74-50%" at bounding box center [519, 250] width 307 height 27
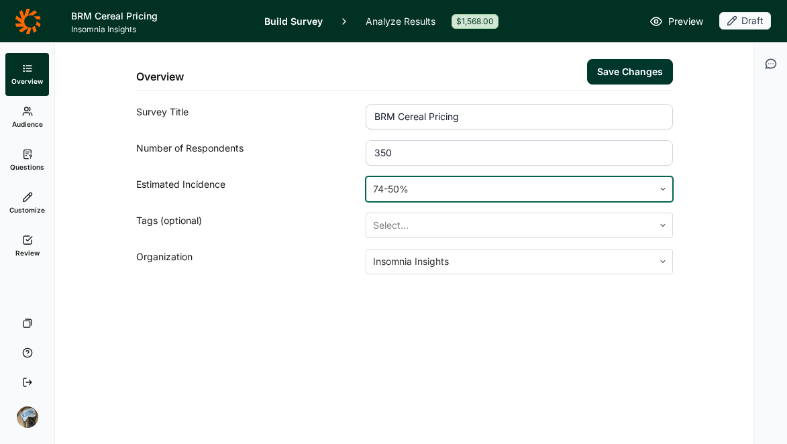
click at [433, 191] on div at bounding box center [509, 189] width 273 height 19
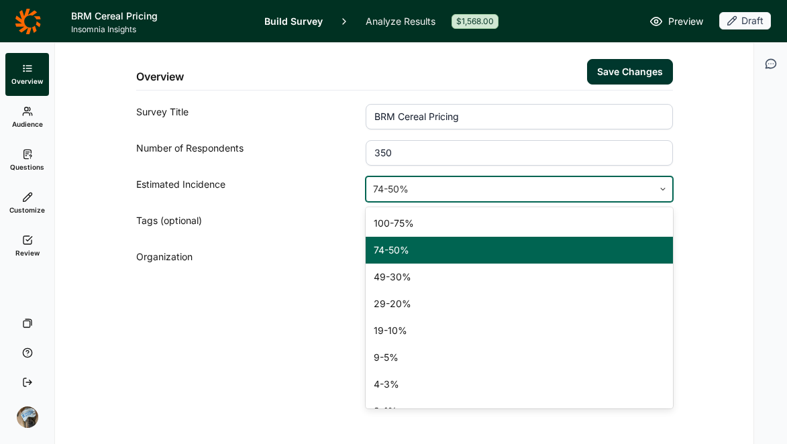
click at [428, 247] on div "74-50%" at bounding box center [519, 250] width 307 height 27
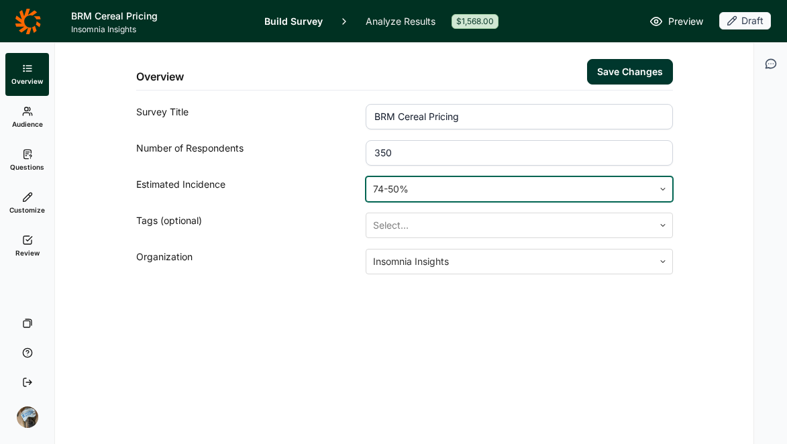
click at [632, 71] on button "Save Changes" at bounding box center [630, 72] width 86 height 26
